Goal: Navigation & Orientation: Go to known website

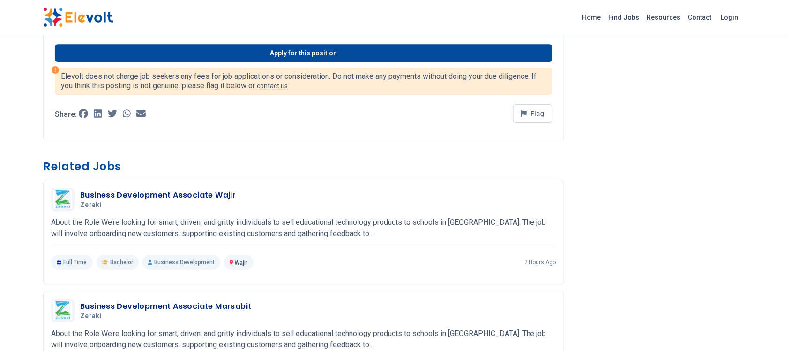
scroll to position [879, 0]
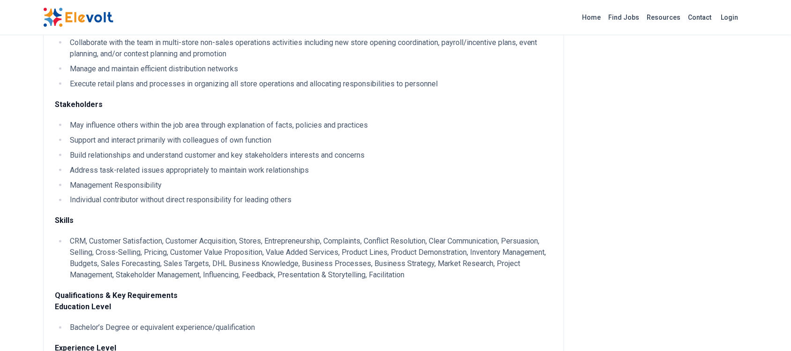
scroll to position [469, 0]
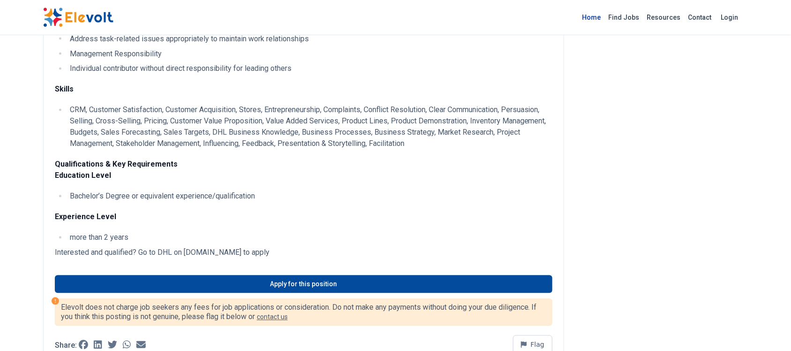
click at [592, 14] on link "Home" at bounding box center [592, 17] width 26 height 15
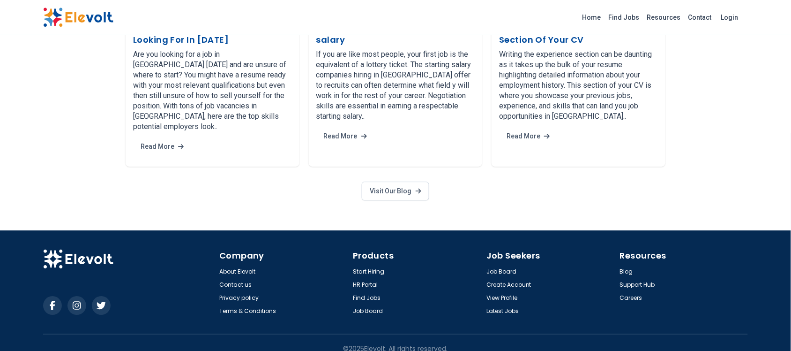
scroll to position [1775, 0]
